Goal: Navigation & Orientation: Understand site structure

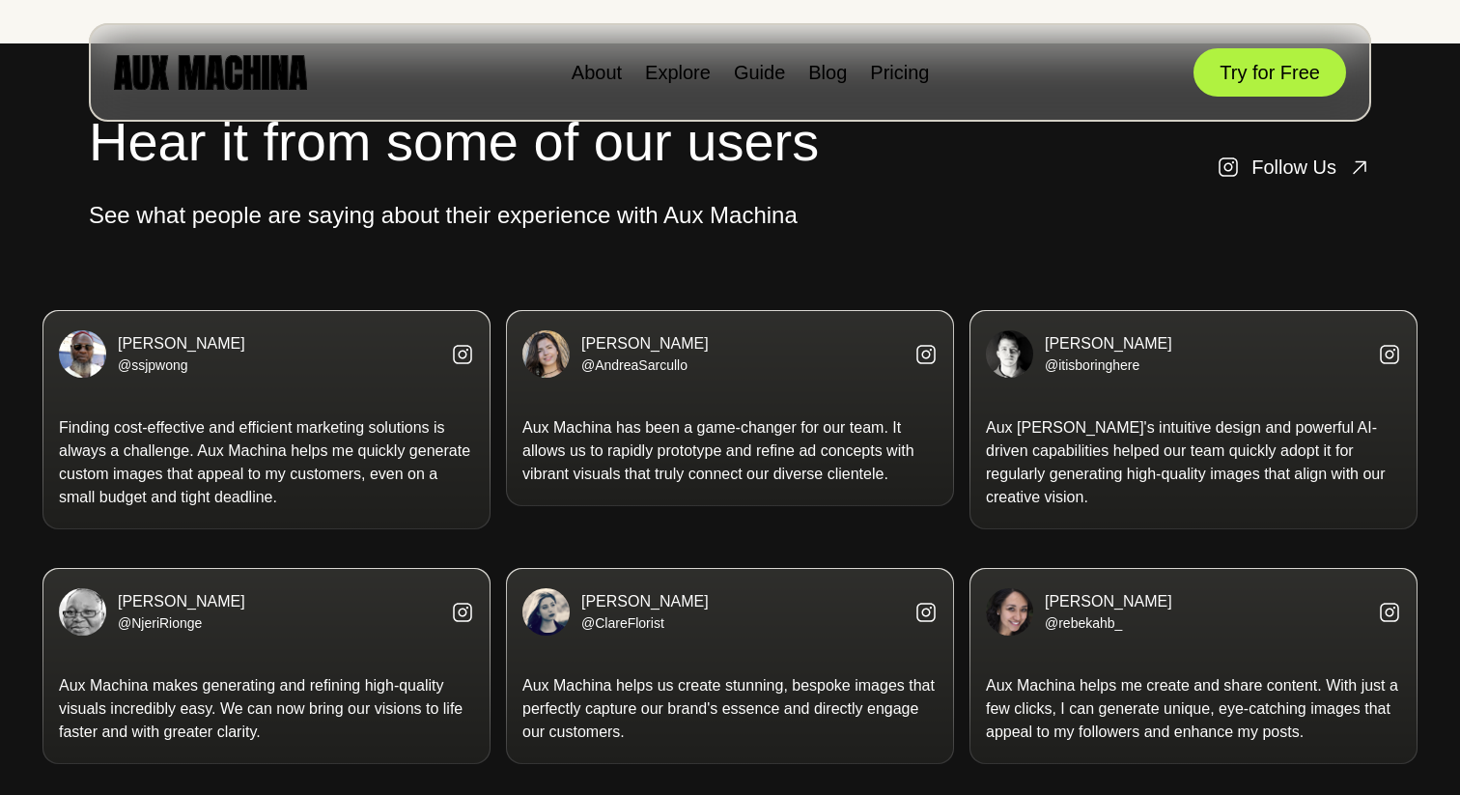
scroll to position [3762, 0]
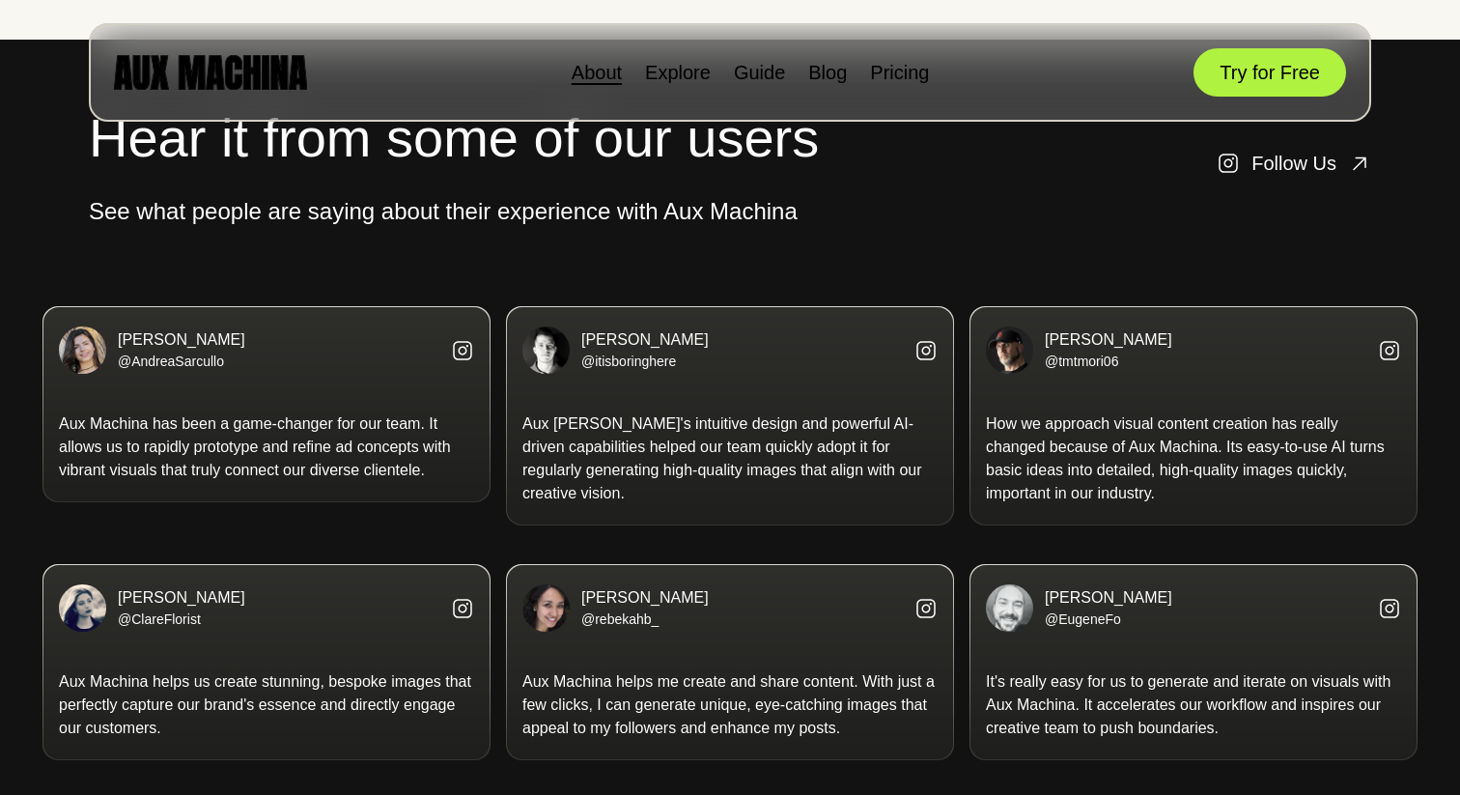
click at [602, 74] on link "About" at bounding box center [597, 72] width 50 height 21
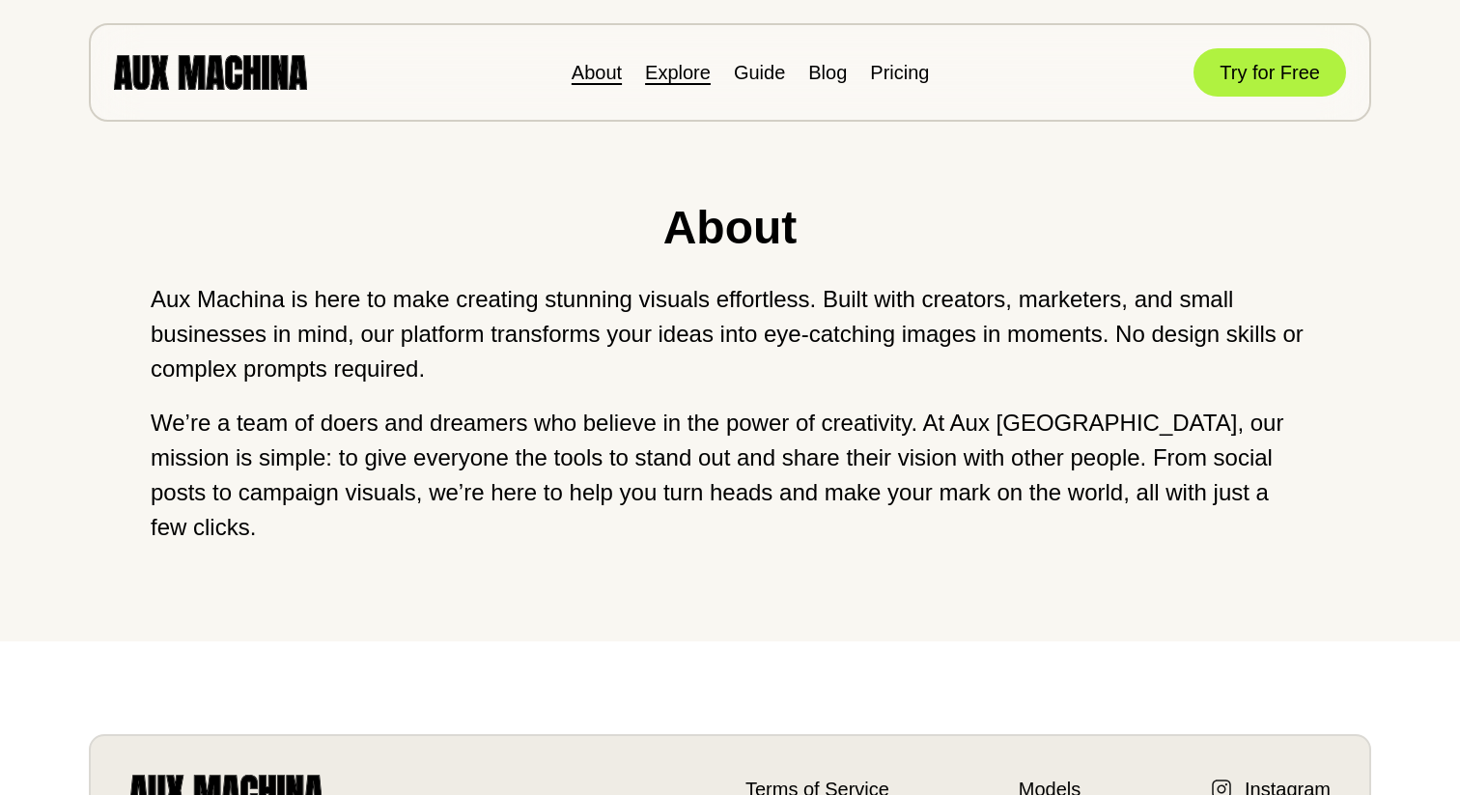
click at [701, 71] on link "Explore" at bounding box center [678, 72] width 66 height 21
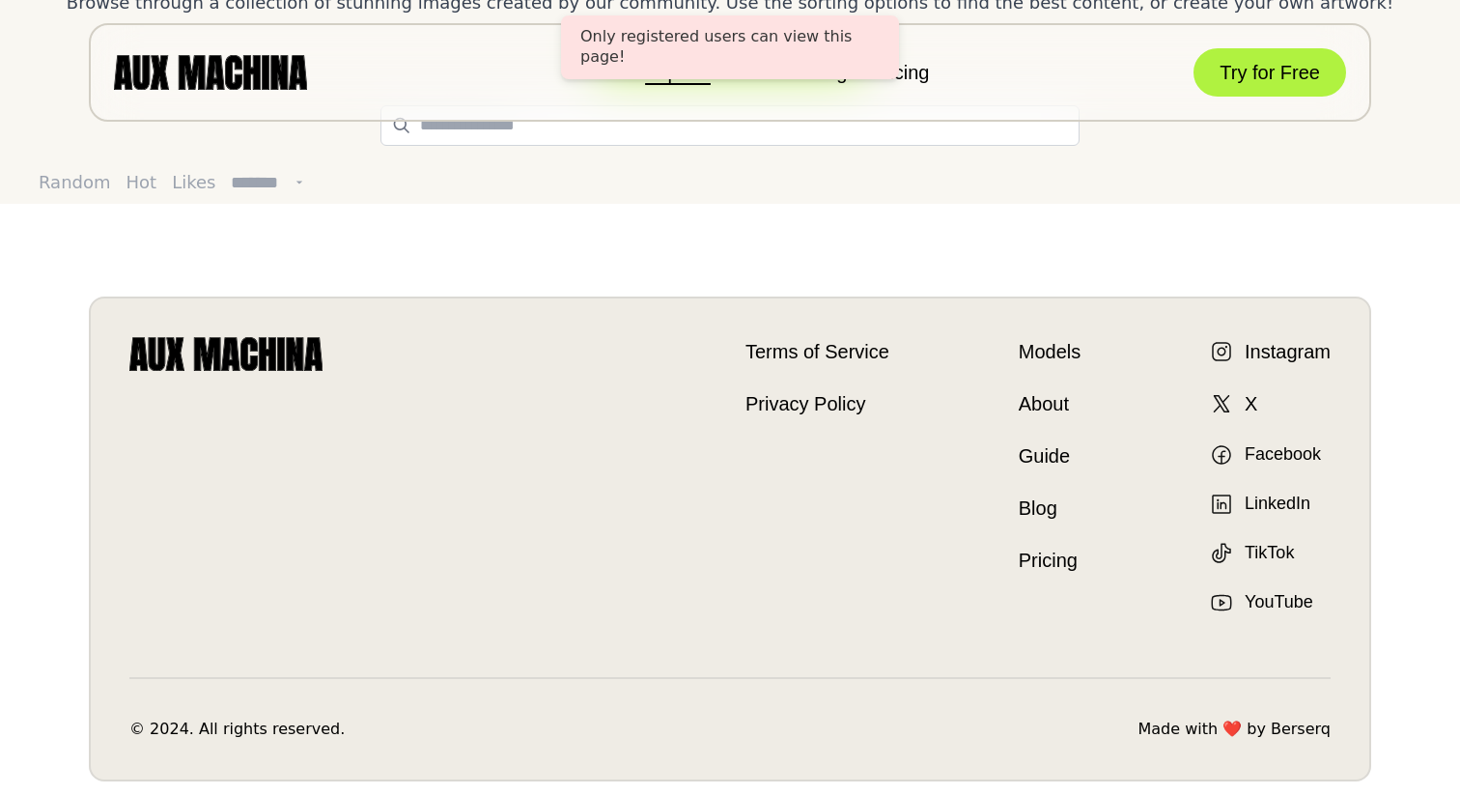
scroll to position [287, 0]
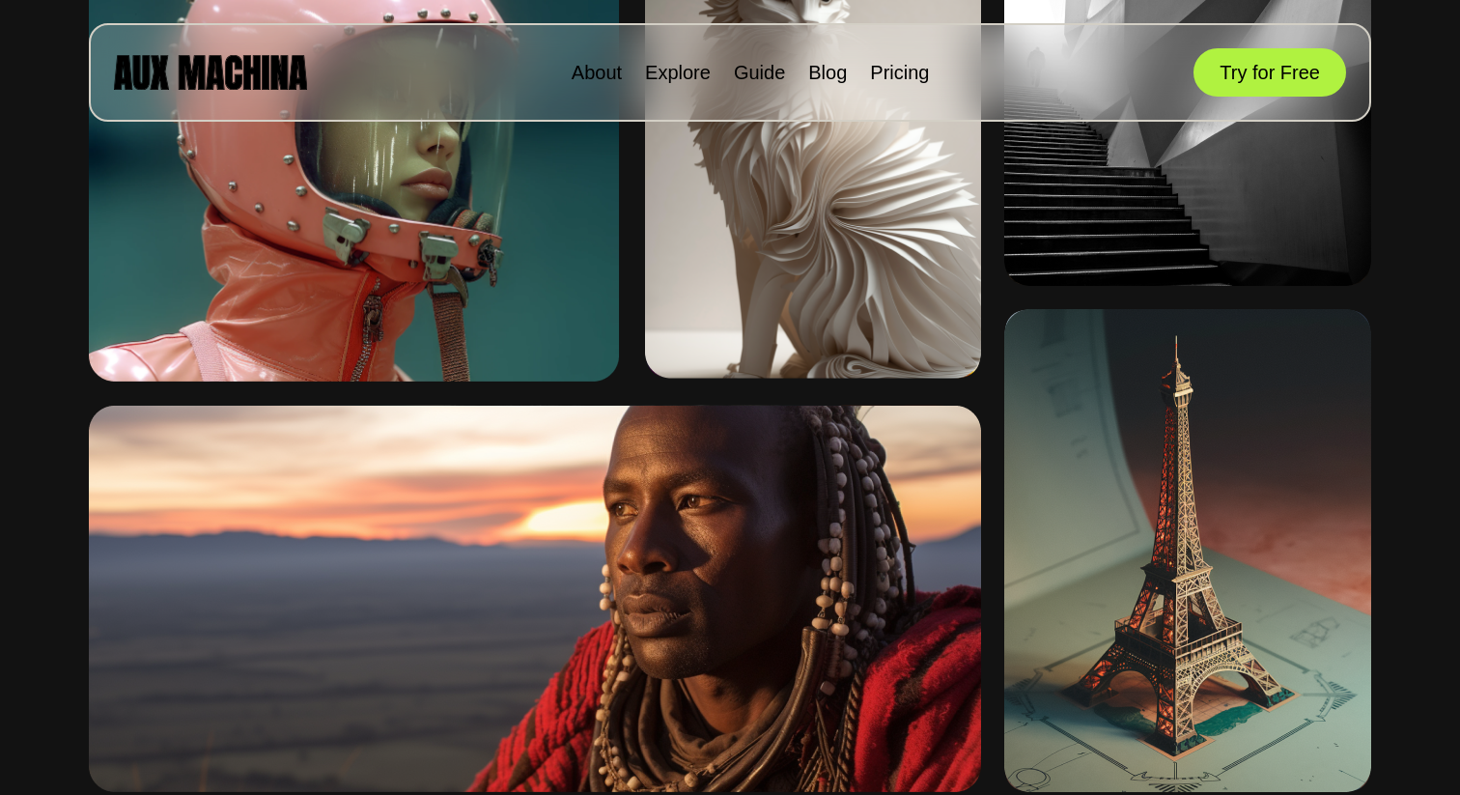
scroll to position [1145, 0]
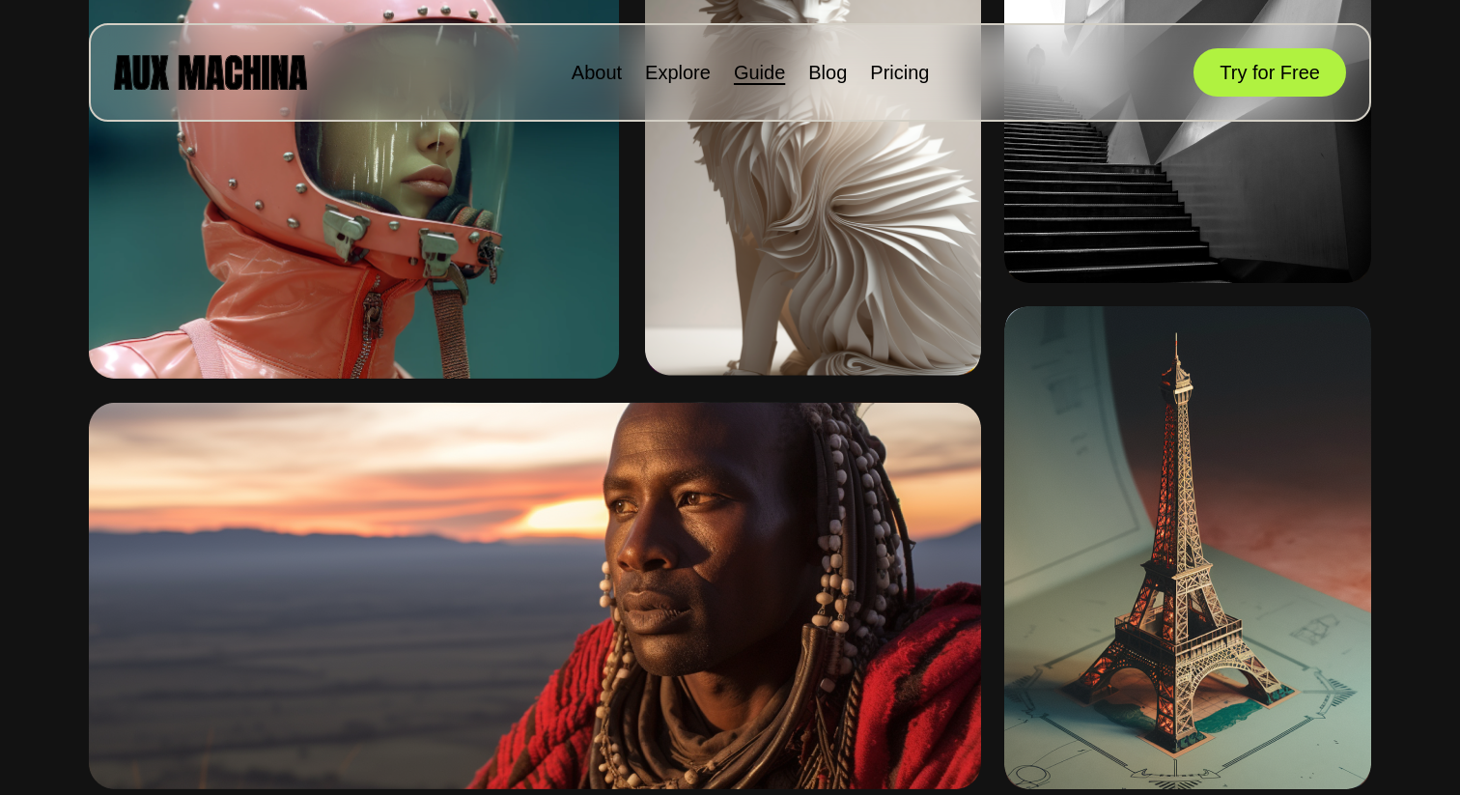
click at [751, 70] on link "Guide" at bounding box center [759, 72] width 51 height 21
